Goal: Transaction & Acquisition: Subscribe to service/newsletter

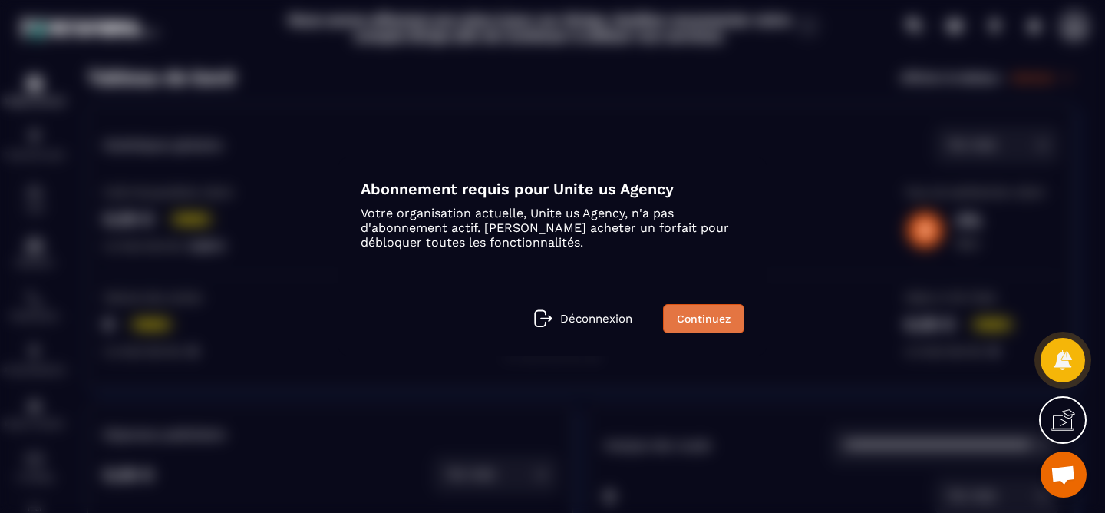
click at [706, 304] on link "Continuez" at bounding box center [703, 318] width 81 height 29
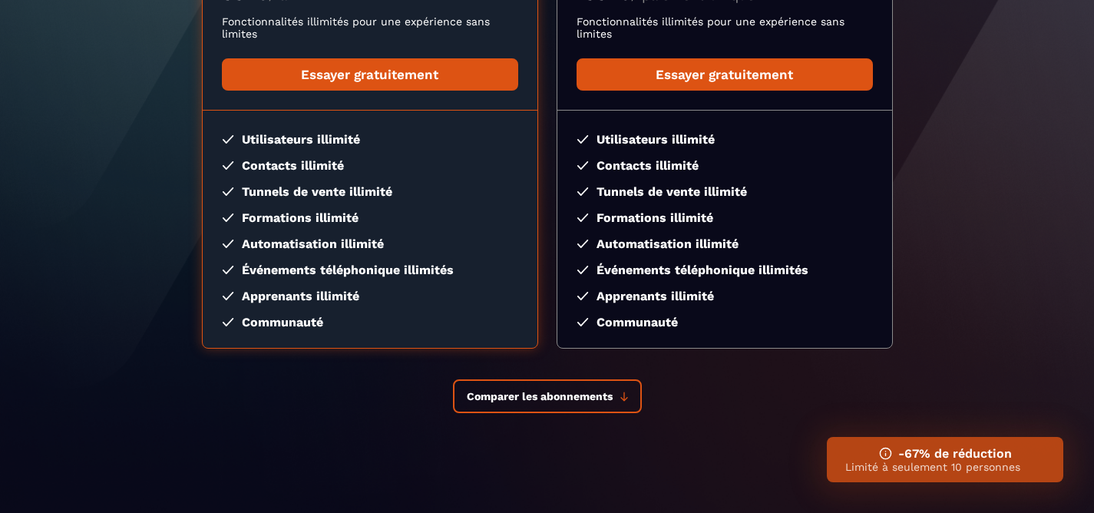
scroll to position [328, 0]
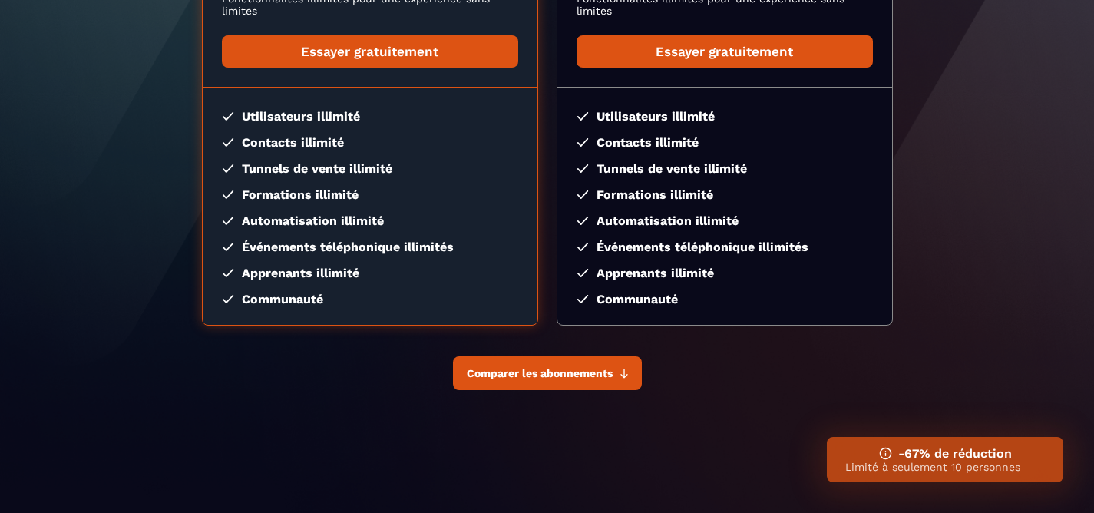
click at [614, 377] on button "Comparer les abonnements" at bounding box center [547, 373] width 189 height 34
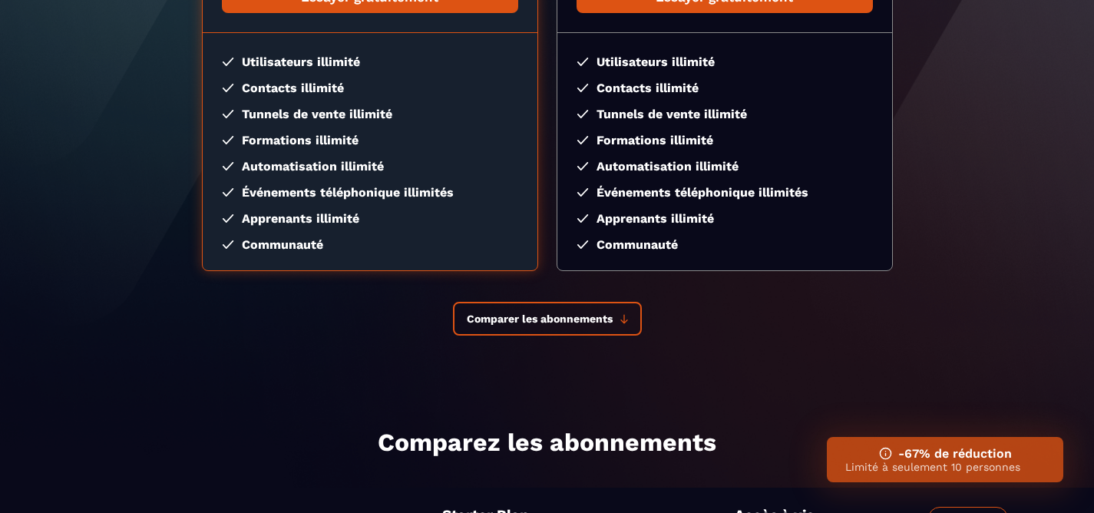
scroll to position [0, 0]
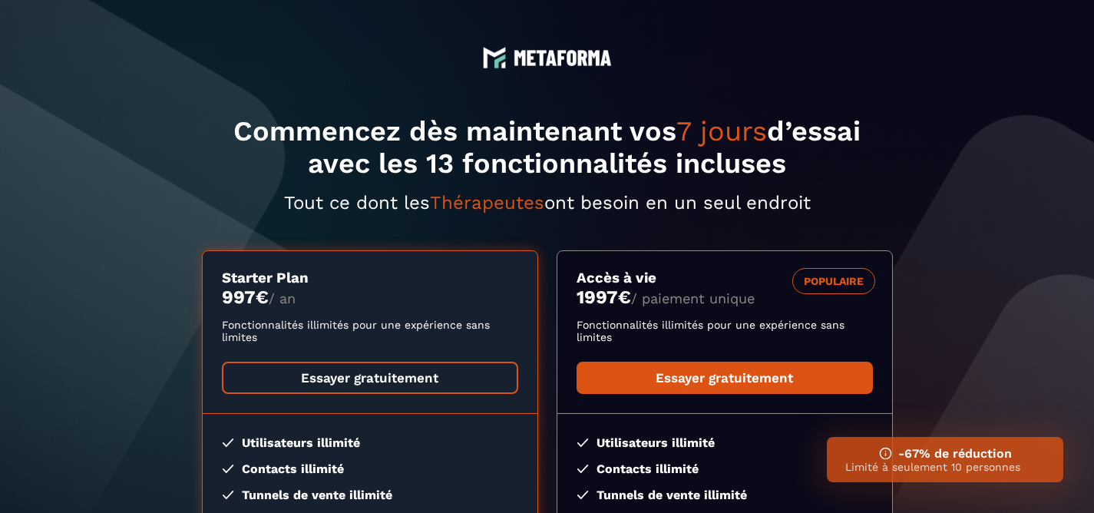
click at [440, 387] on link "Essayer gratuitement" at bounding box center [370, 377] width 296 height 32
click at [411, 375] on link "Essayer gratuitement" at bounding box center [370, 377] width 296 height 32
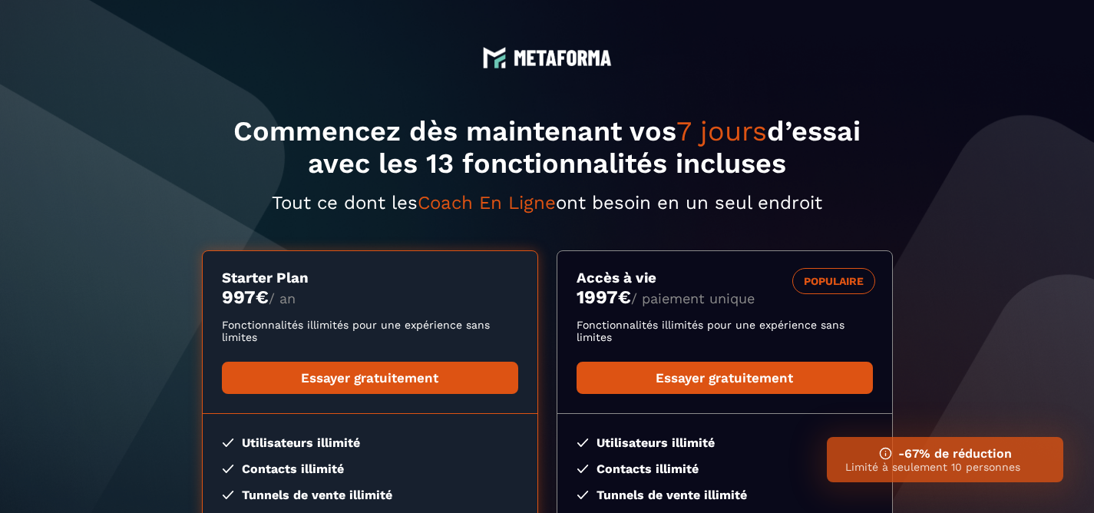
click at [589, 62] on img at bounding box center [562, 58] width 98 height 16
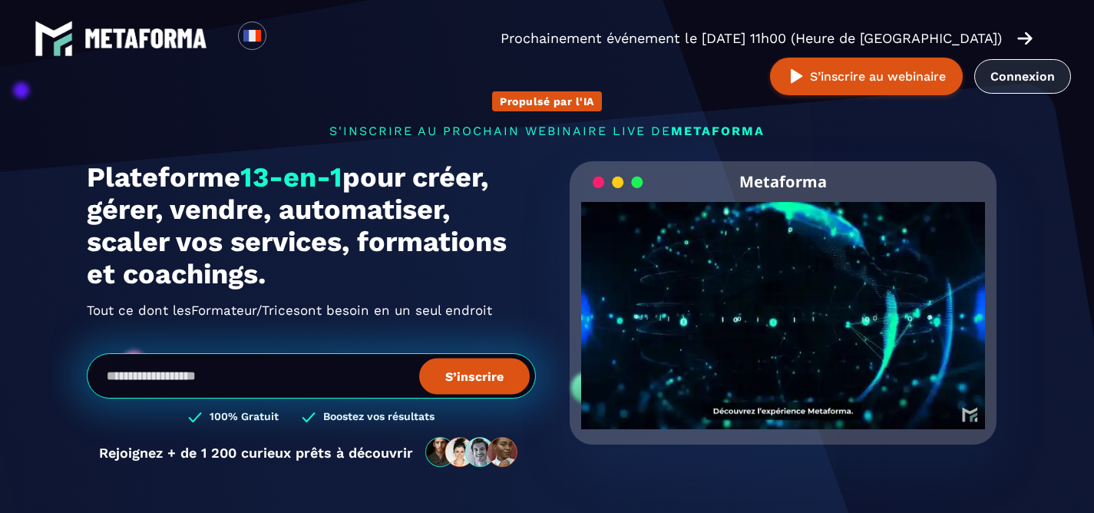
click at [974, 87] on link "Connexion" at bounding box center [1022, 76] width 97 height 35
